Goal: Book appointment/travel/reservation

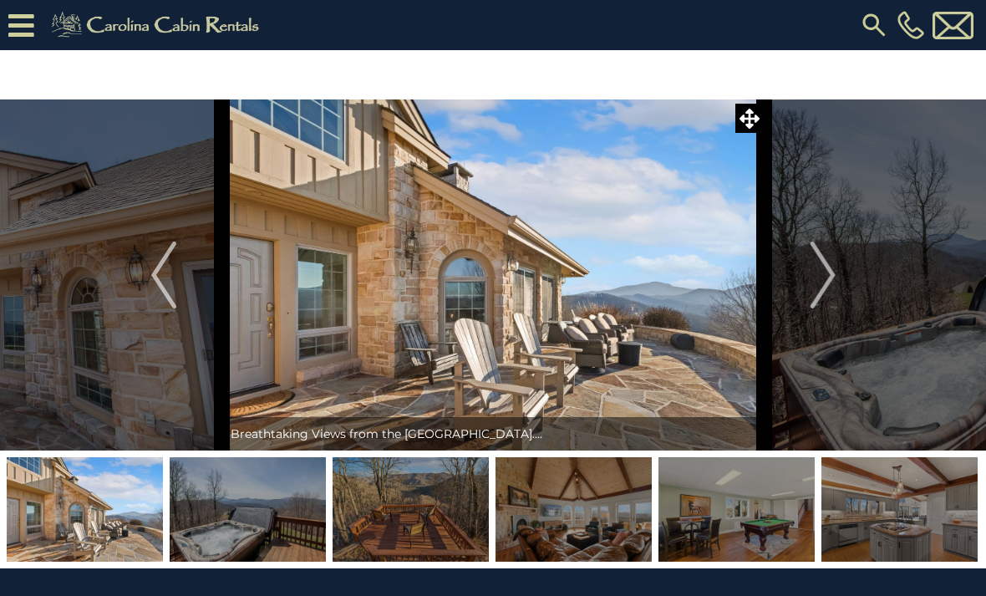
click at [823, 280] on img "Next" at bounding box center [822, 275] width 25 height 67
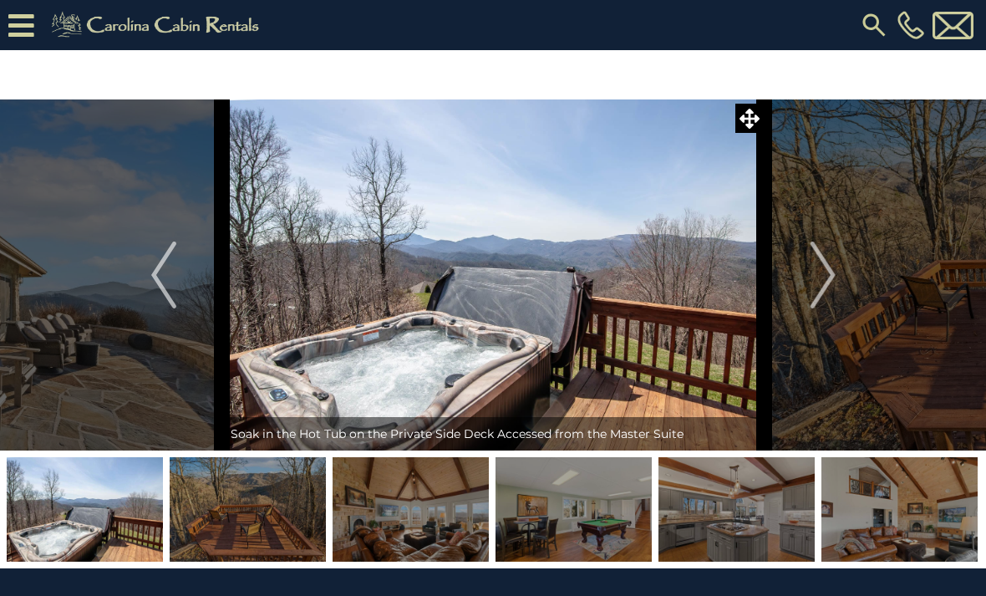
click at [825, 283] on img "Next" at bounding box center [822, 275] width 25 height 67
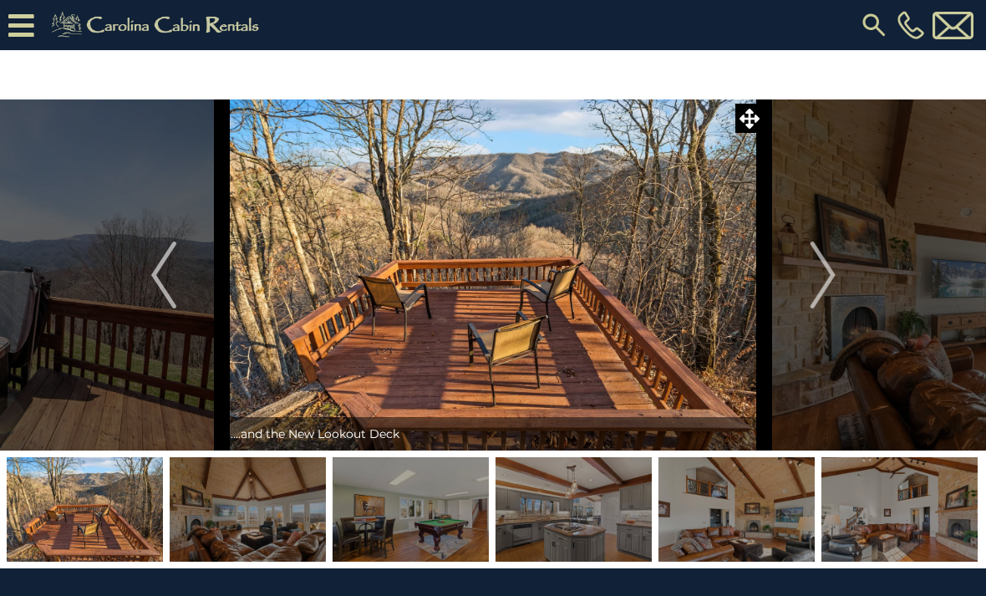
click at [826, 276] on img "Next" at bounding box center [822, 275] width 25 height 67
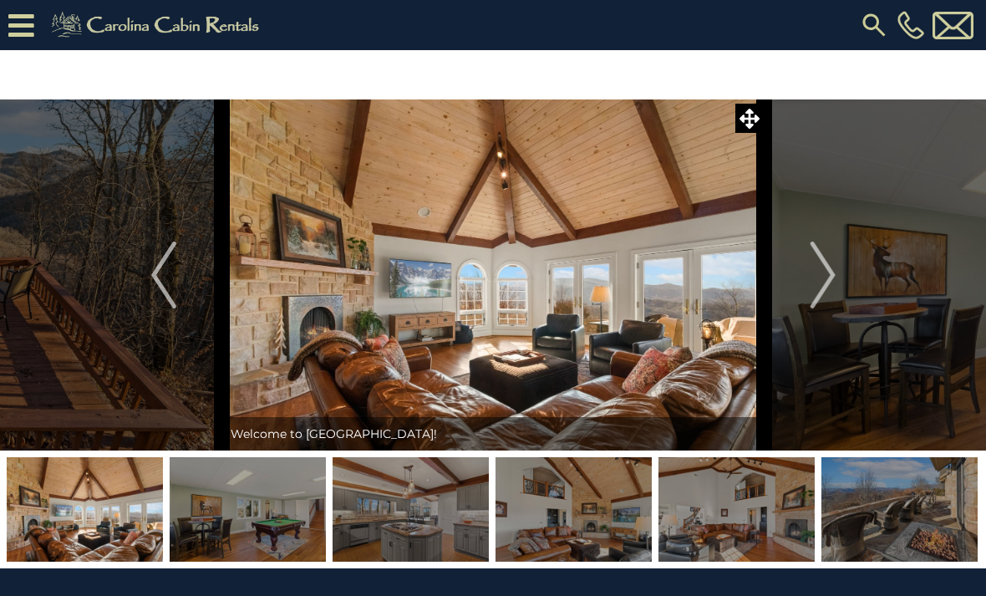
click at [832, 282] on img "Next" at bounding box center [822, 275] width 25 height 67
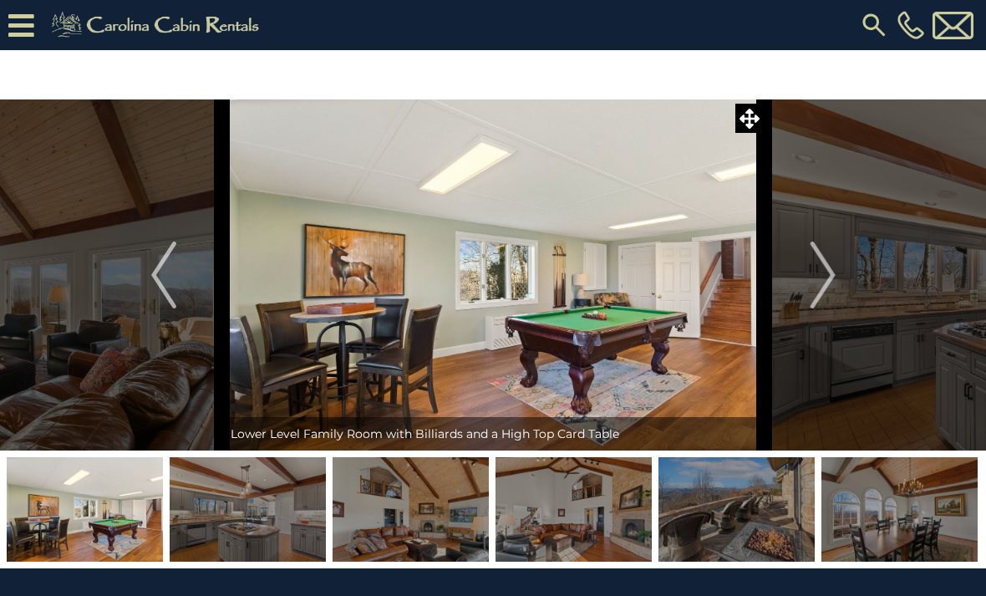
click at [826, 279] on img "Next" at bounding box center [822, 275] width 25 height 67
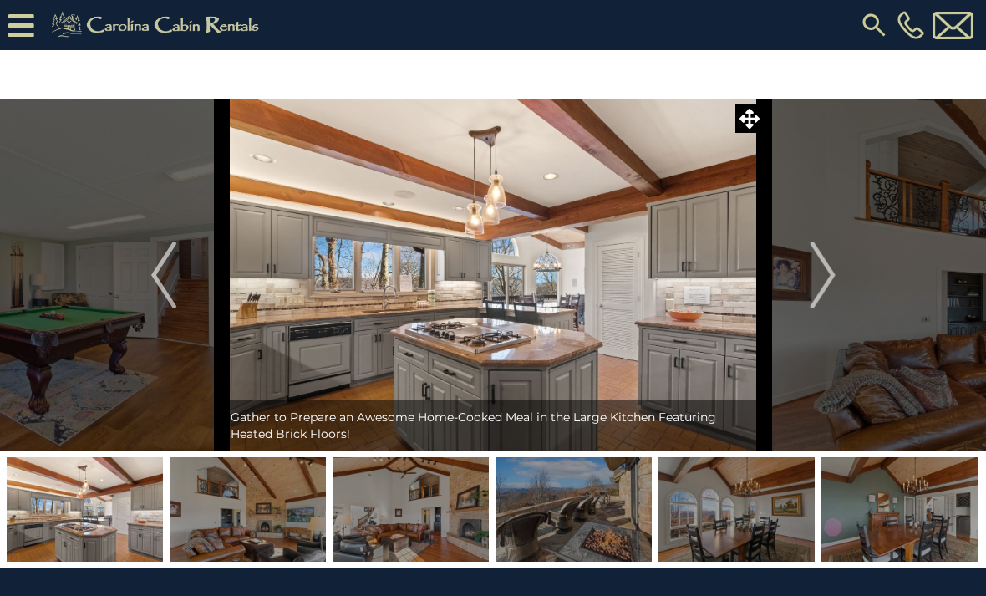
click at [814, 277] on img "Next" at bounding box center [822, 275] width 25 height 67
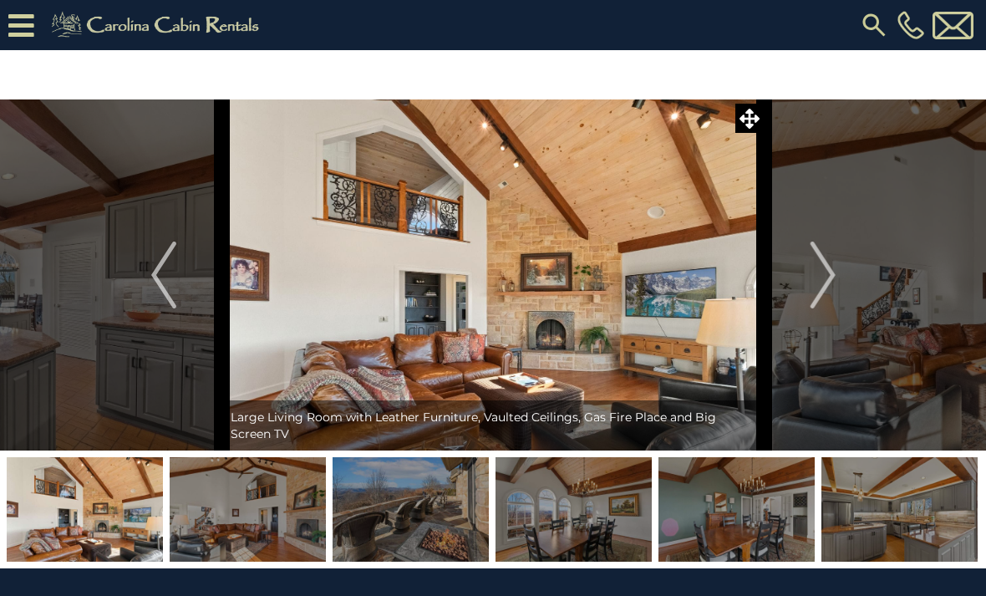
click at [821, 280] on img "Next" at bounding box center [822, 275] width 25 height 67
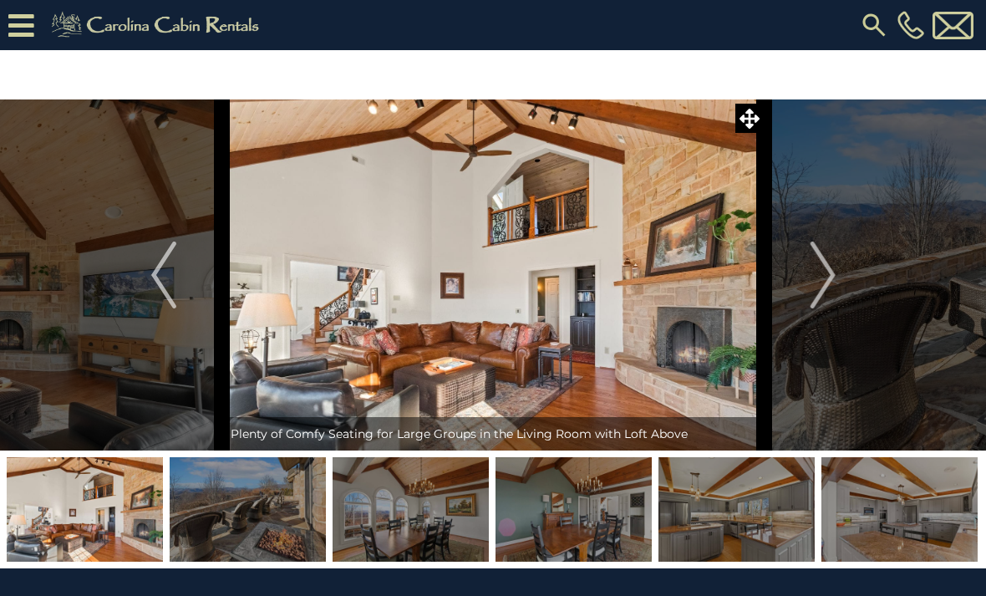
click at [838, 274] on button "Next" at bounding box center [823, 274] width 117 height 351
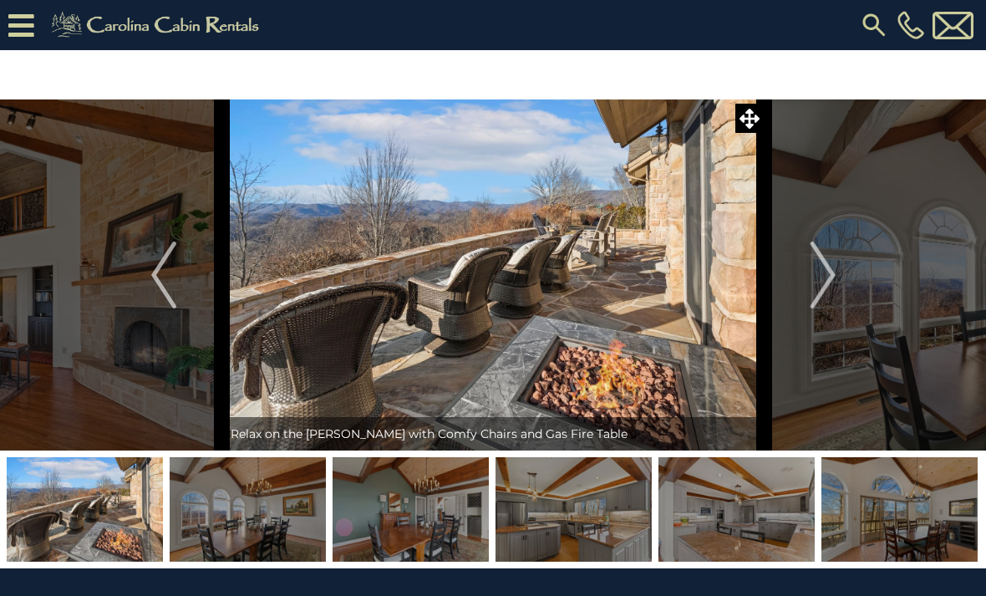
click at [828, 280] on img "Next" at bounding box center [822, 275] width 25 height 67
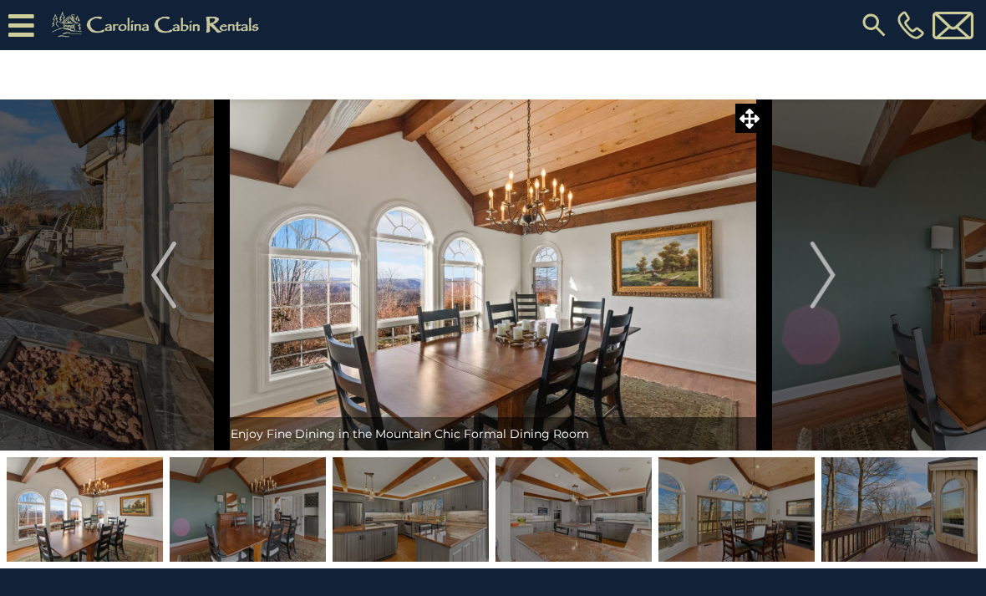
click at [830, 279] on img "Next" at bounding box center [822, 275] width 25 height 67
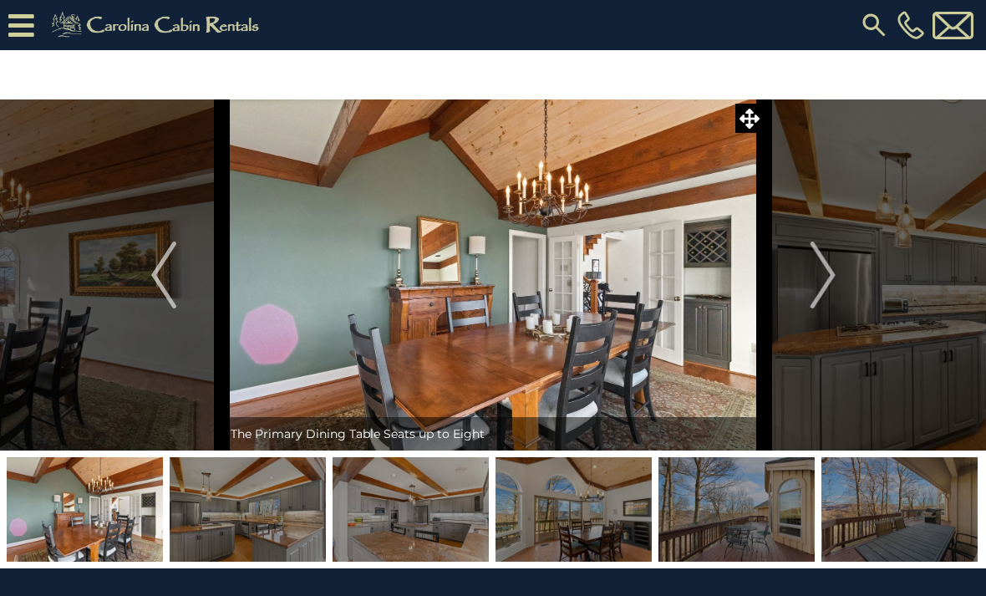
click at [833, 284] on img "Next" at bounding box center [822, 275] width 25 height 67
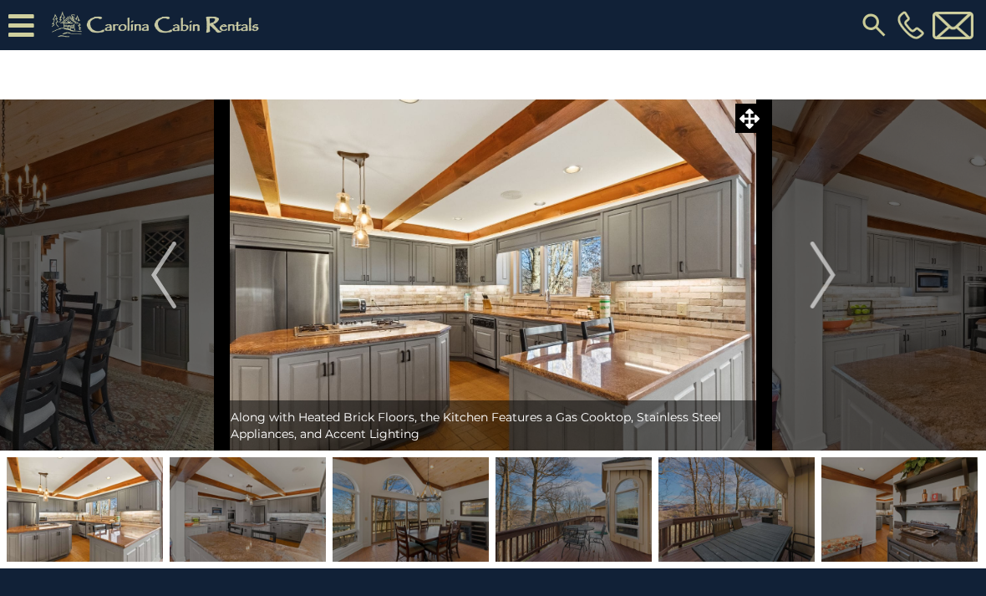
click at [823, 288] on img "Next" at bounding box center [822, 275] width 25 height 67
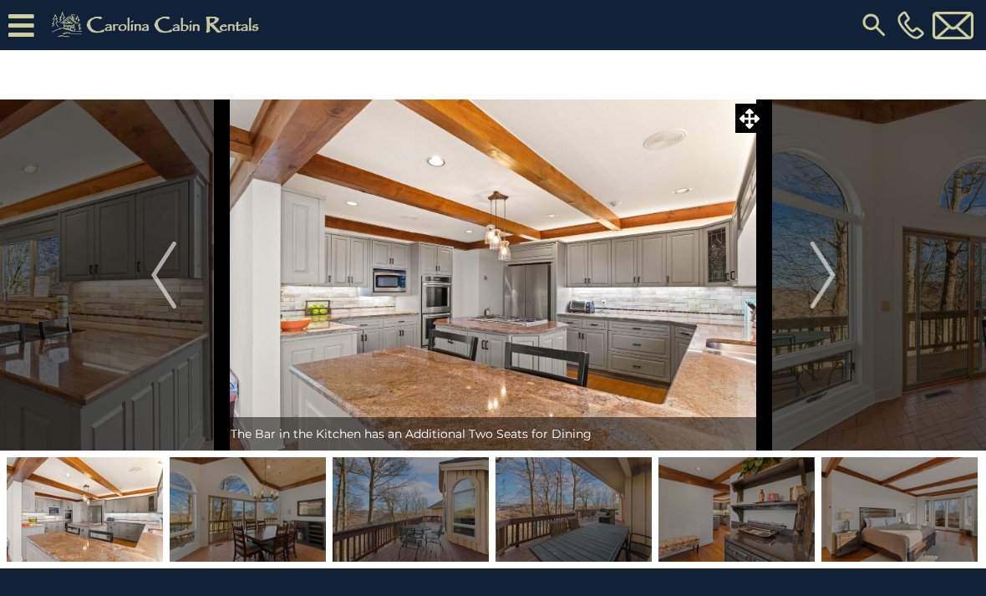
click at [834, 277] on img "Next" at bounding box center [822, 275] width 25 height 67
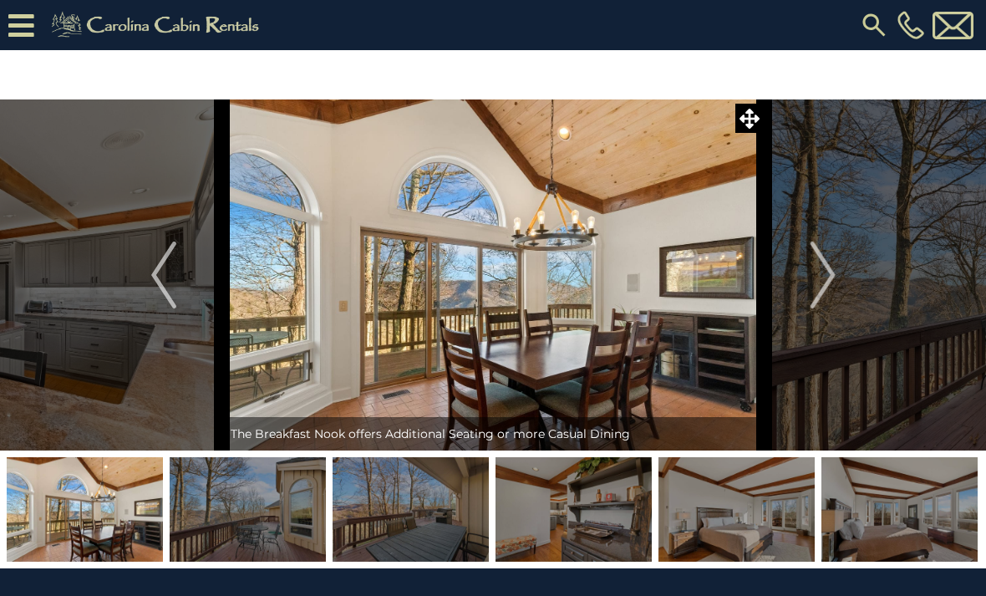
click at [829, 279] on img "Next" at bounding box center [822, 275] width 25 height 67
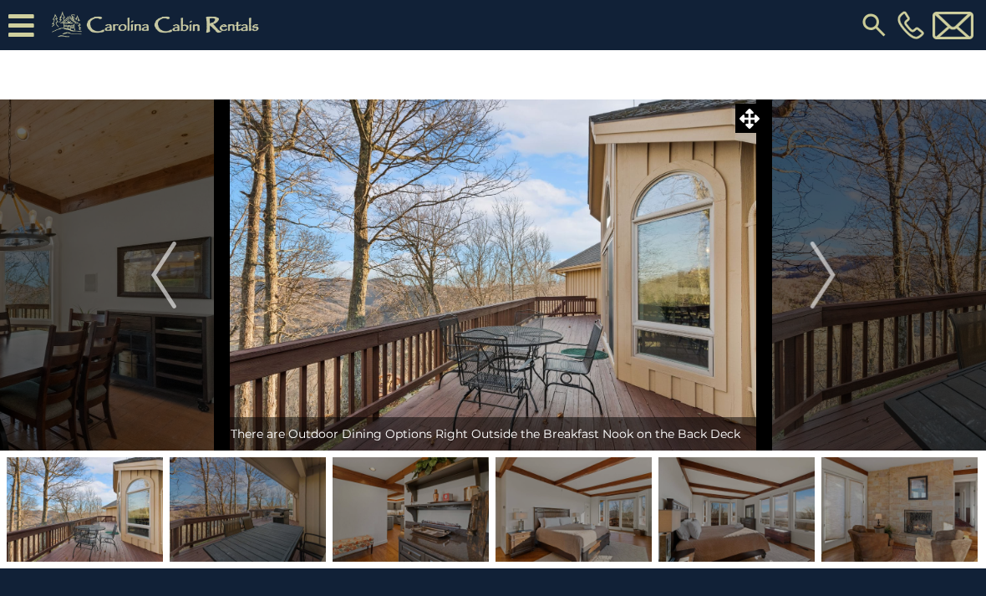
click at [827, 288] on img "Next" at bounding box center [822, 275] width 25 height 67
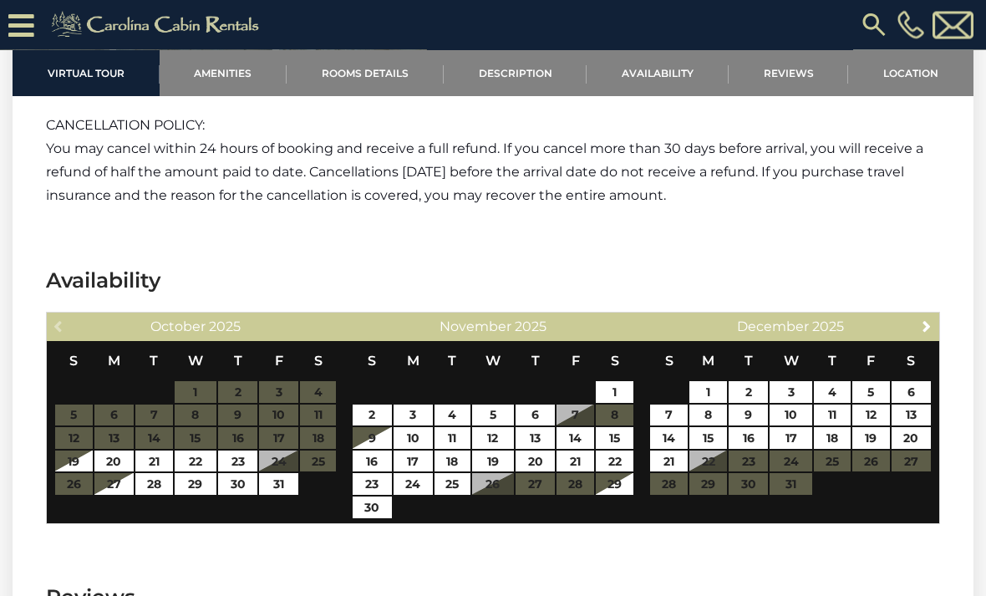
scroll to position [3909, 0]
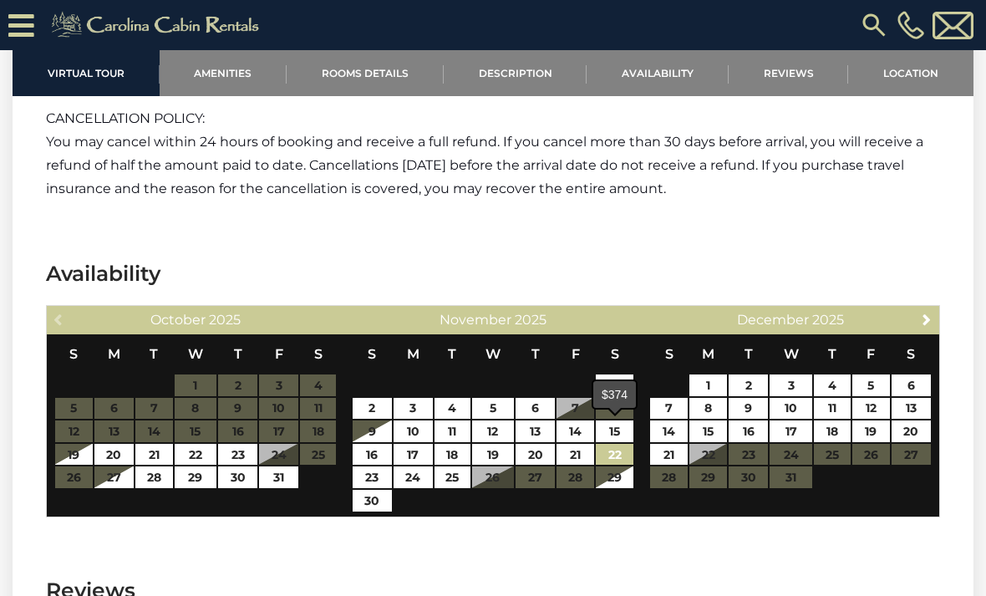
click at [625, 444] on link "22" at bounding box center [615, 455] width 38 height 22
type input "**********"
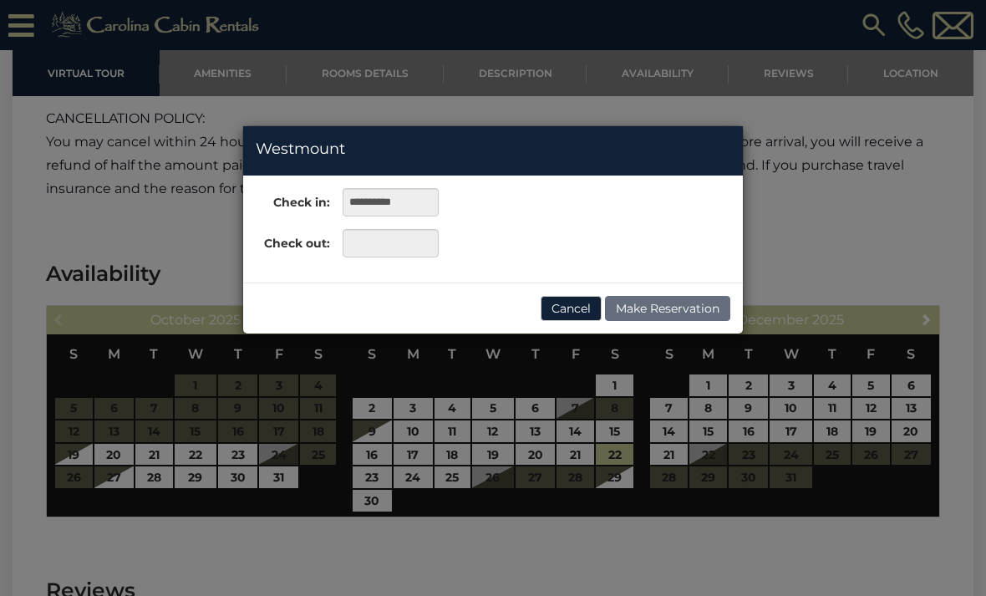
click at [621, 457] on div "**********" at bounding box center [493, 298] width 986 height 596
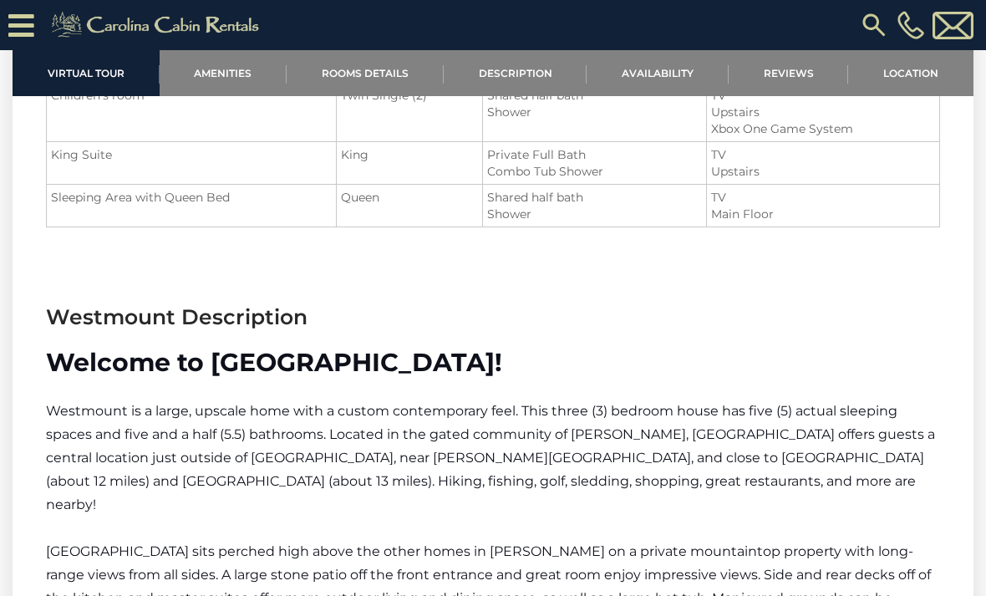
scroll to position [1860, 0]
